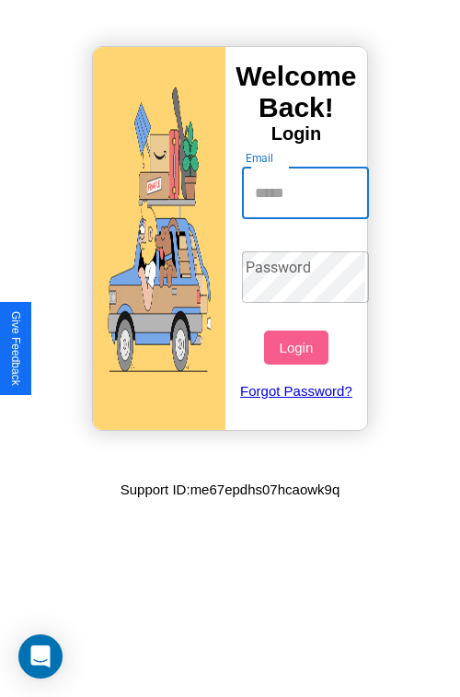
click at [307, 192] on input "Email" at bounding box center [306, 194] width 128 height 52
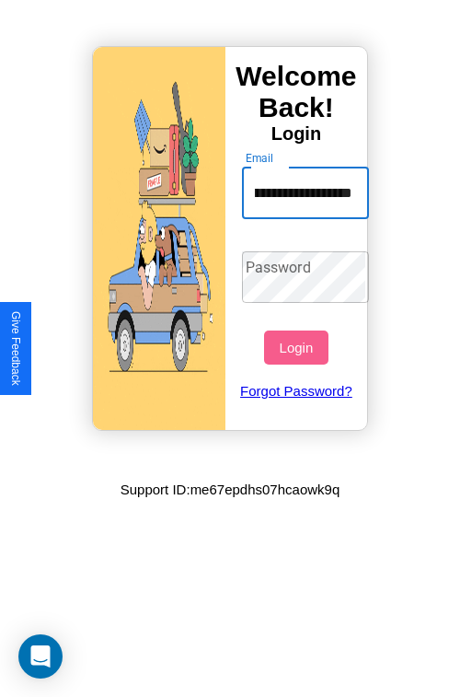
scroll to position [0, 65]
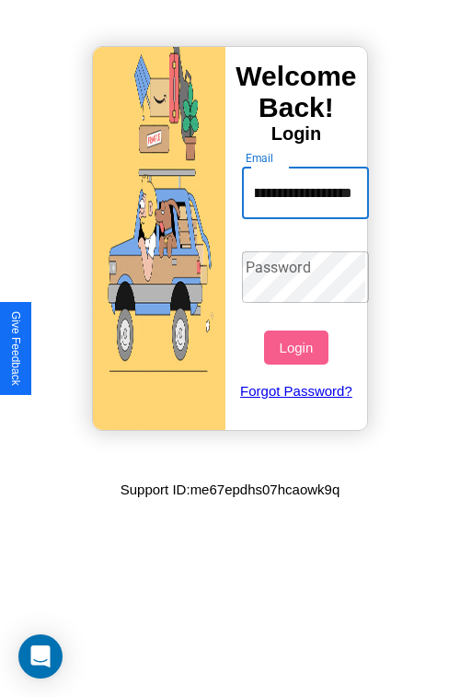
type input "**********"
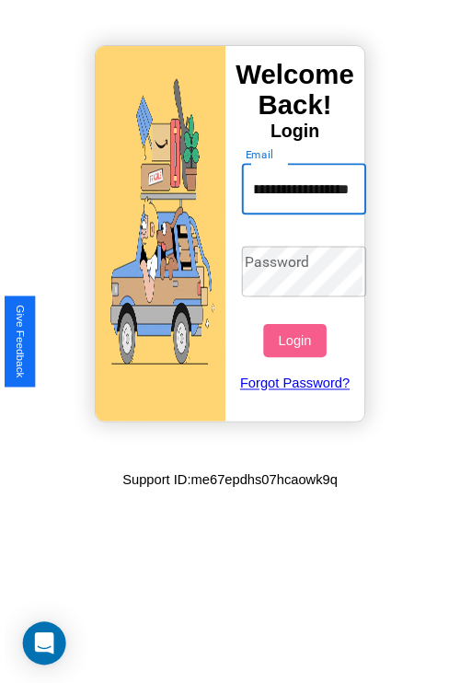
scroll to position [0, 0]
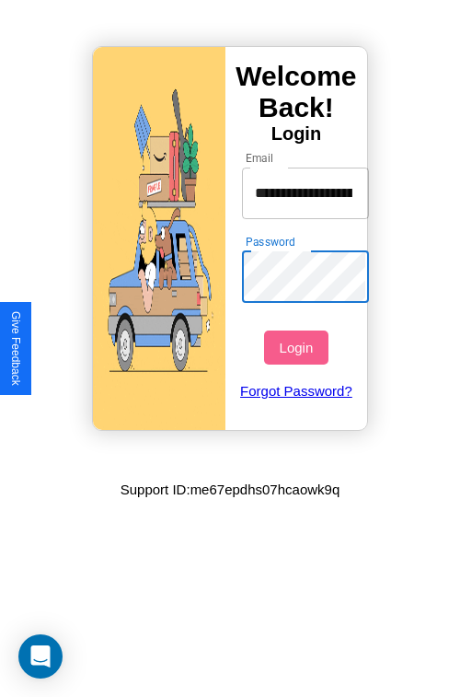
click at [298, 347] on button "Login" at bounding box center [296, 347] width 64 height 34
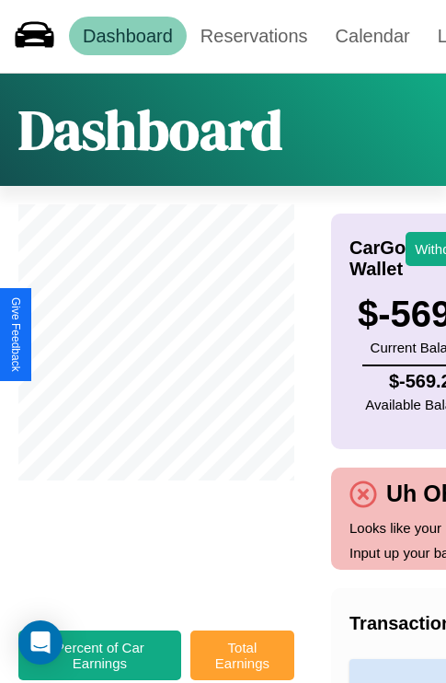
click at [242, 665] on button "Total Earnings" at bounding box center [243, 655] width 104 height 50
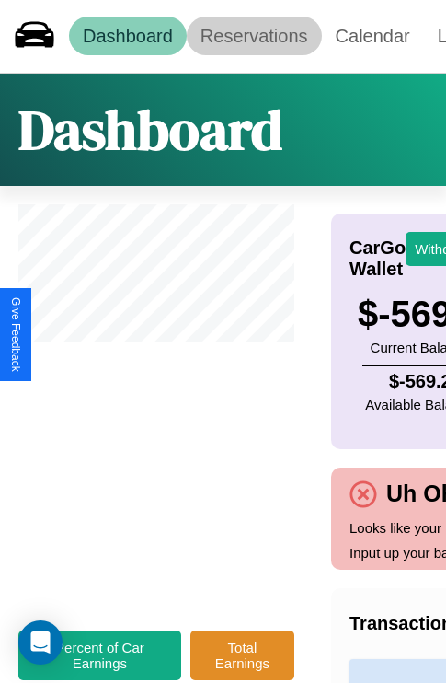
click at [254, 36] on link "Reservations" at bounding box center [254, 36] width 135 height 39
